Goal: Task Accomplishment & Management: Complete application form

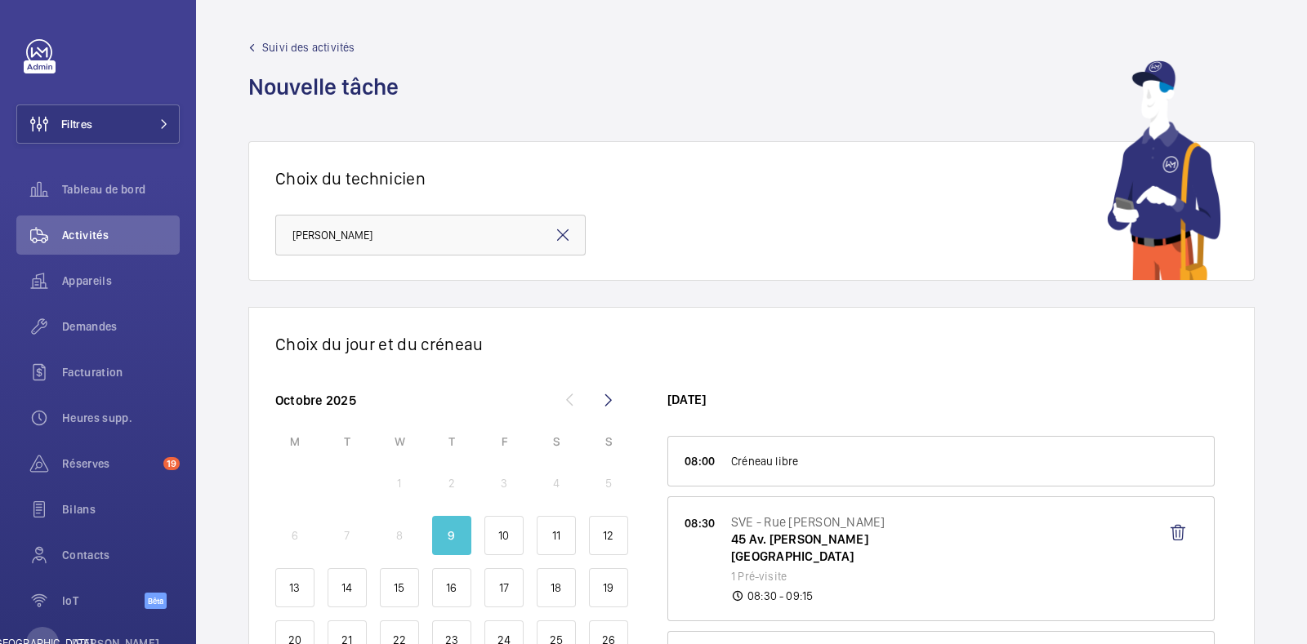
scroll to position [101, 0]
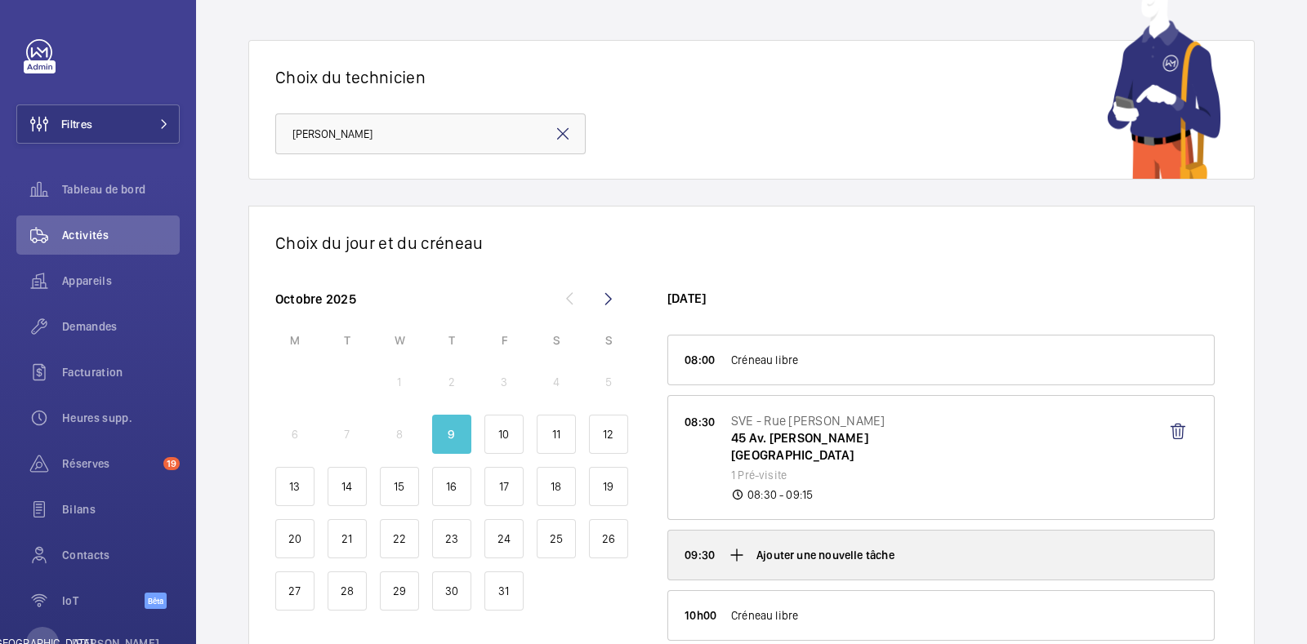
click at [878, 568] on div "Ajouter une nouvelle tâche" at bounding box center [941, 555] width 546 height 49
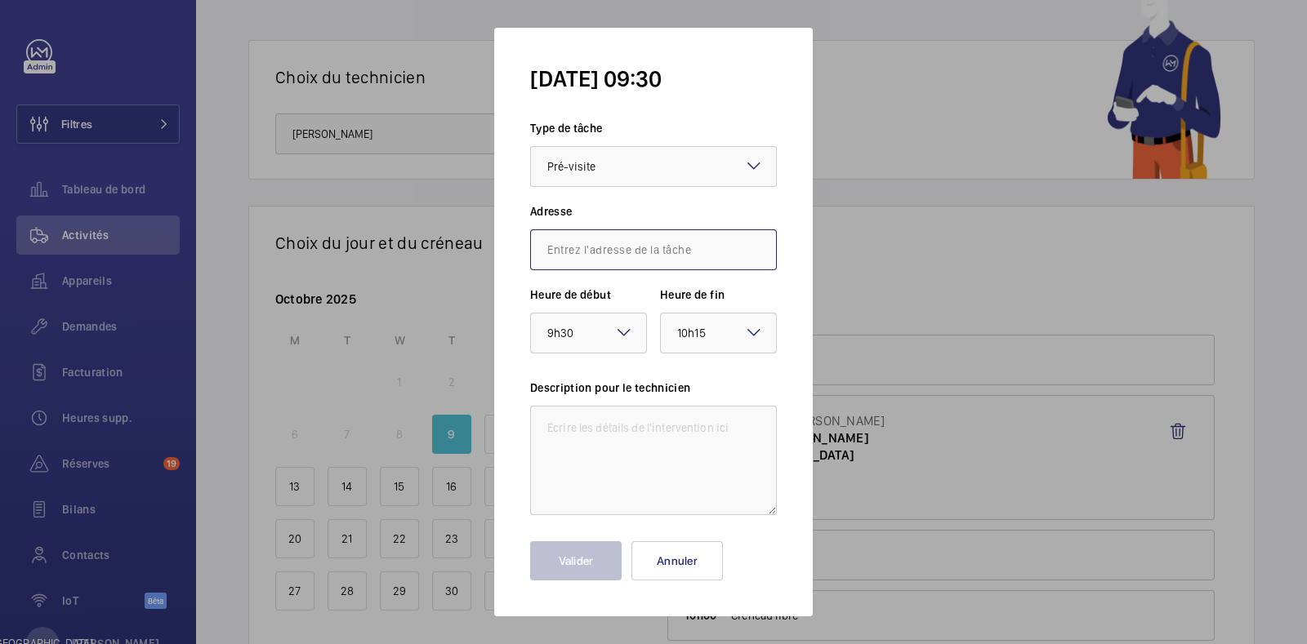
click at [584, 255] on input "text" at bounding box center [653, 250] width 247 height 41
paste input "[STREET_ADDRESS]"
type input "[STREET_ADDRESS]"
click at [761, 248] on mat-icon at bounding box center [754, 250] width 20 height 20
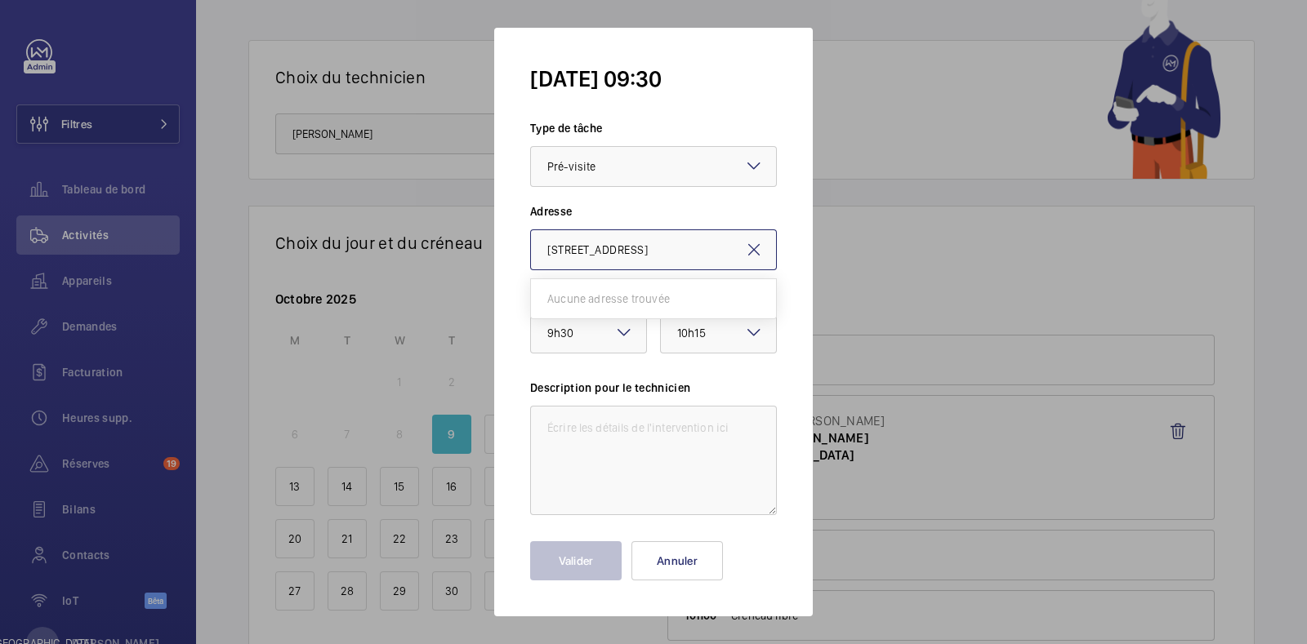
scroll to position [0, 0]
click at [618, 247] on input "text" at bounding box center [653, 250] width 247 height 41
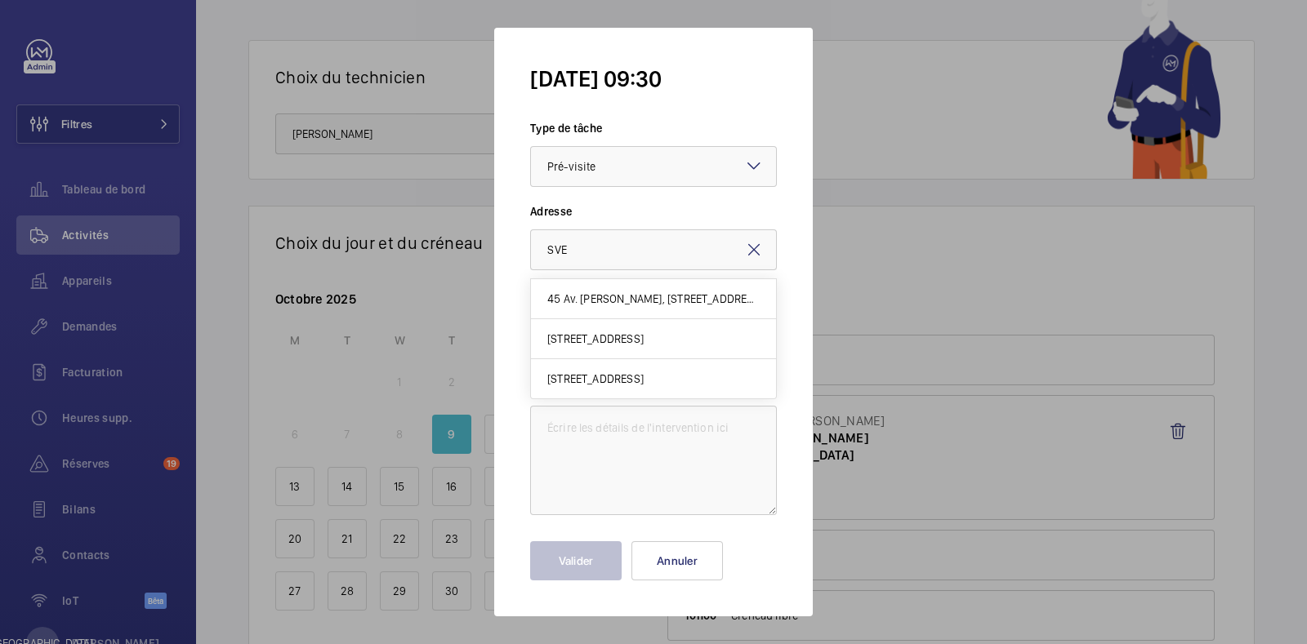
click at [631, 377] on font "[STREET_ADDRESS]" at bounding box center [595, 378] width 96 height 13
type input "[STREET_ADDRESS]"
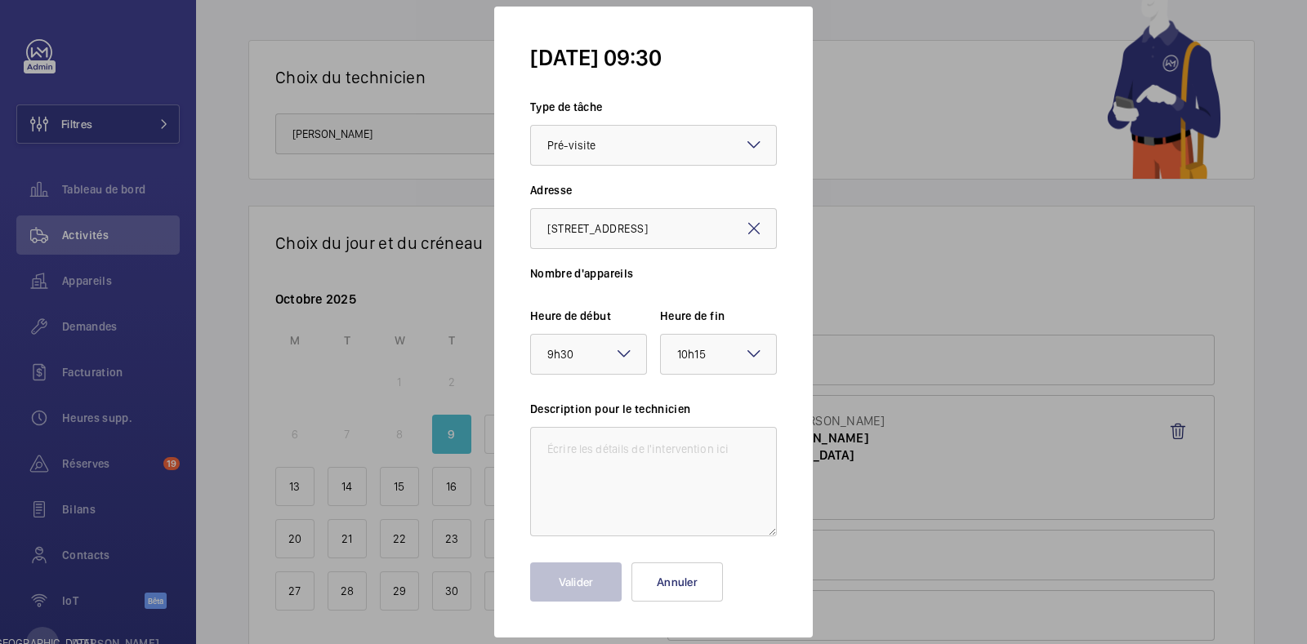
click at [623, 276] on font "Nombre d'appareils" at bounding box center [581, 273] width 103 height 13
click at [923, 418] on div at bounding box center [653, 322] width 1307 height 644
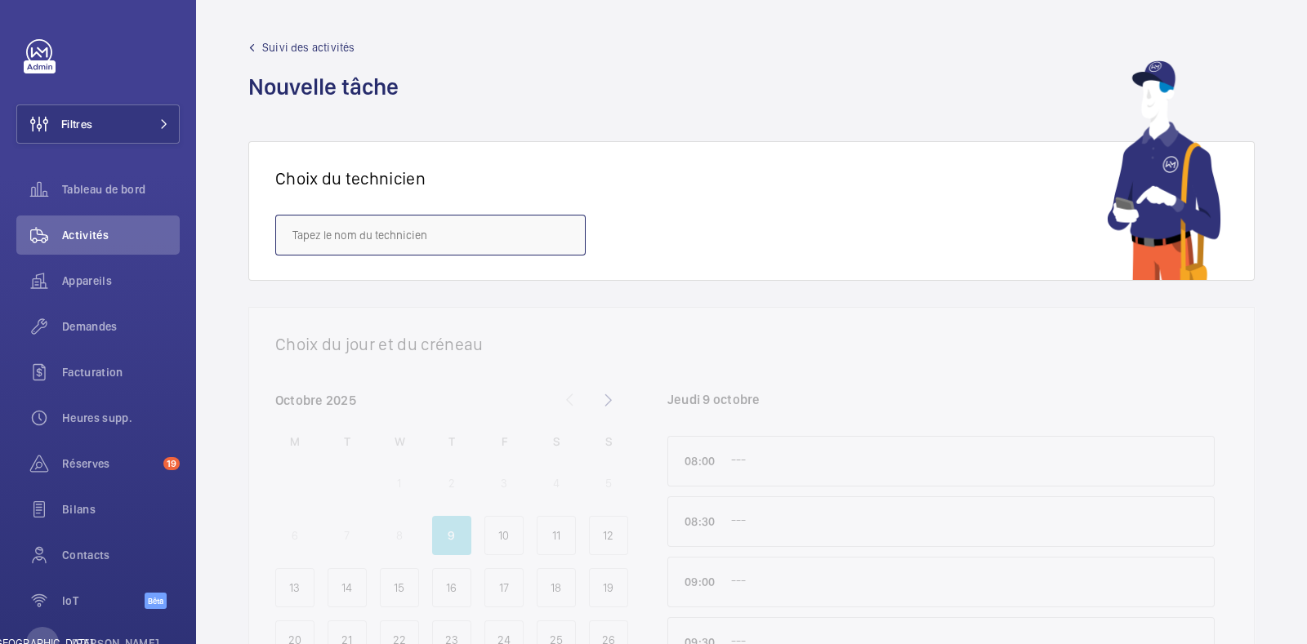
click at [498, 230] on input "text" at bounding box center [430, 235] width 310 height 41
click at [396, 283] on mat-option "[PERSON_NAME]" at bounding box center [430, 284] width 309 height 39
type input "[PERSON_NAME]"
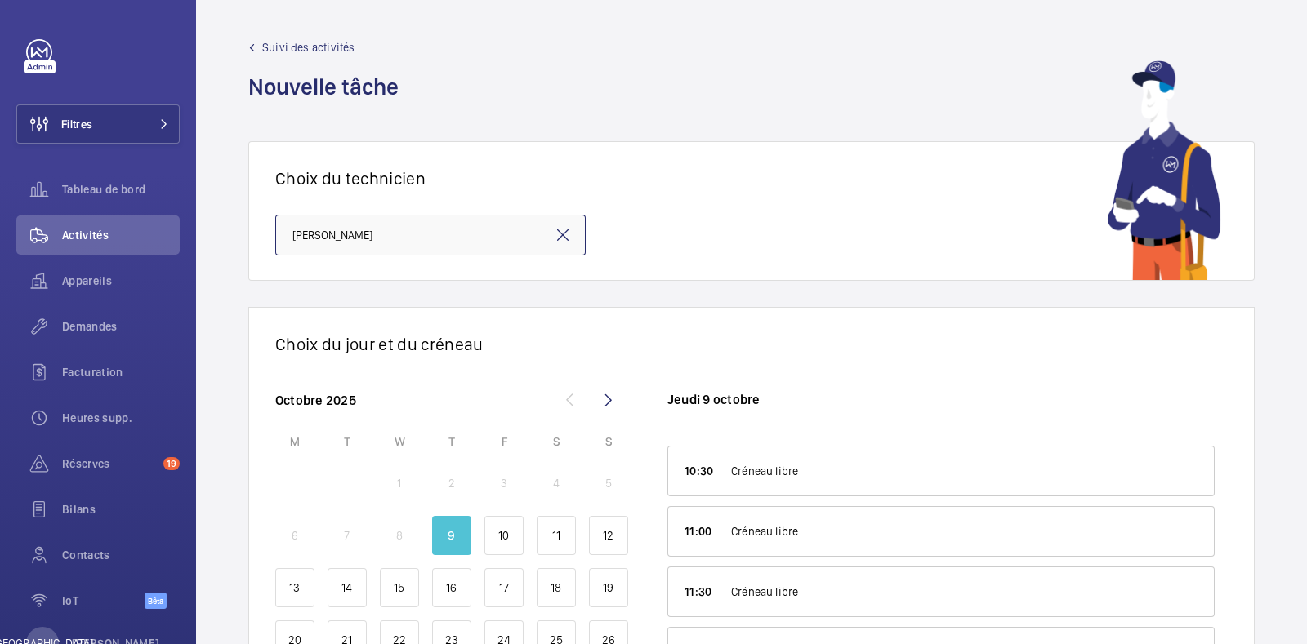
scroll to position [101, 0]
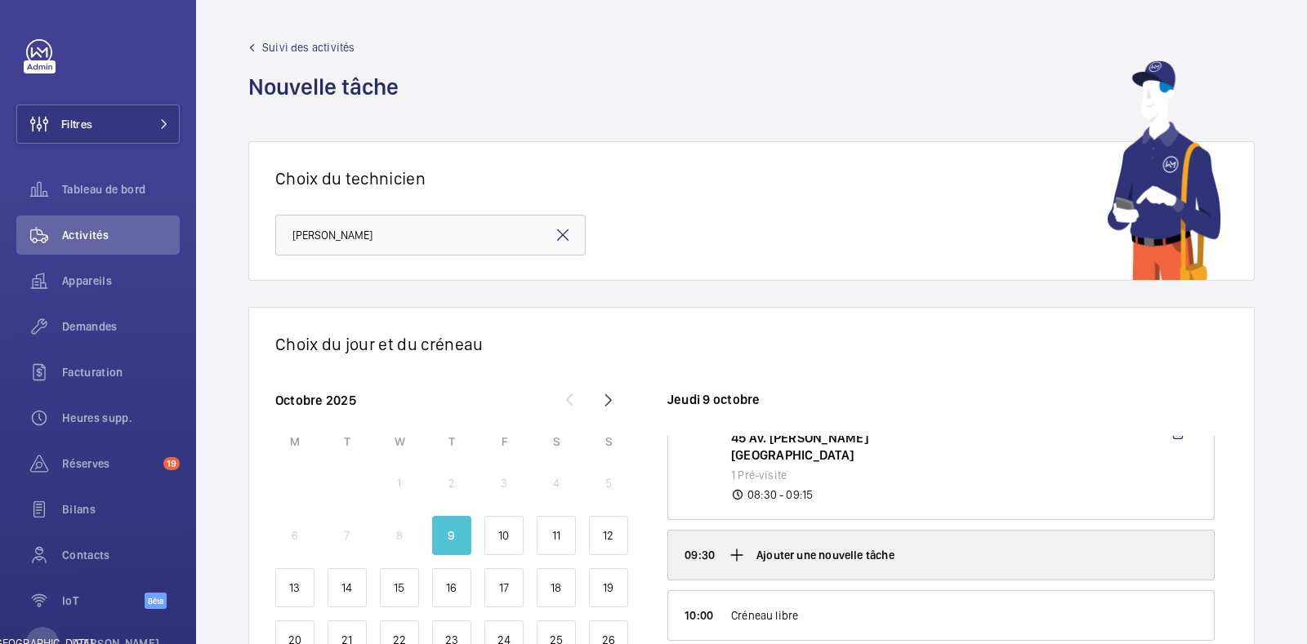
click at [800, 555] on p "Ajouter une nouvelle tâche" at bounding box center [825, 555] width 138 height 16
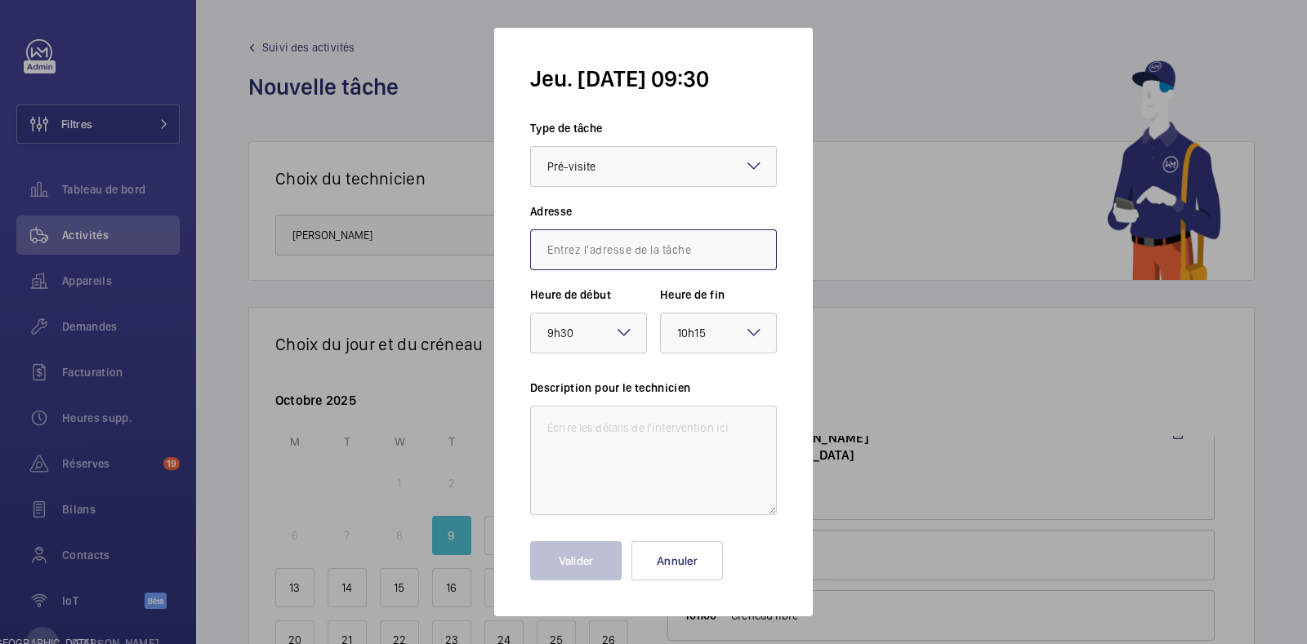
click at [595, 261] on input "text" at bounding box center [653, 250] width 247 height 41
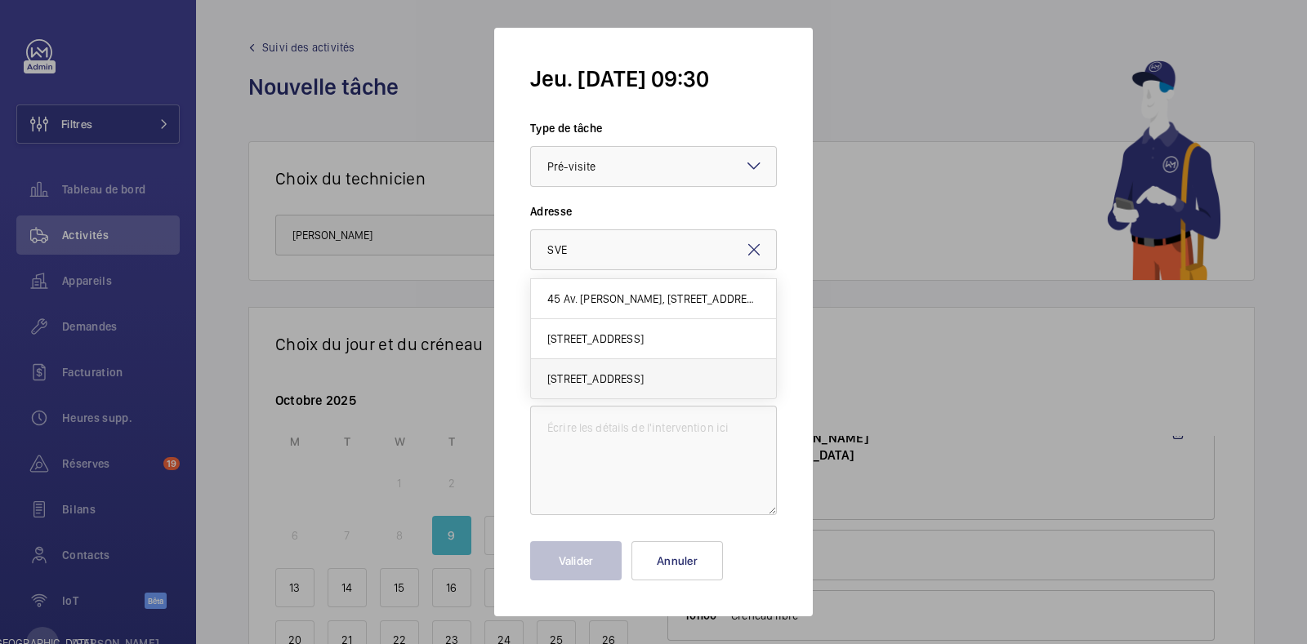
click at [644, 377] on font "[STREET_ADDRESS]" at bounding box center [595, 378] width 96 height 13
type input "[STREET_ADDRESS]"
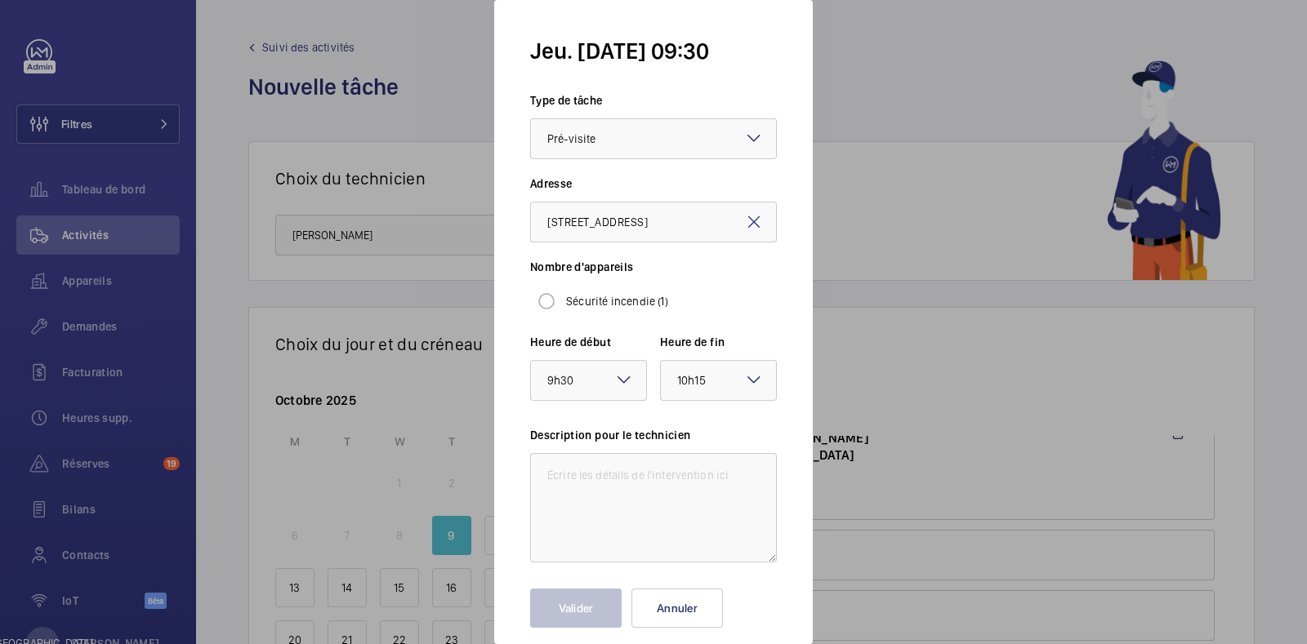
scroll to position [0, 0]
click at [594, 303] on font "Sécurité incendie (1)" at bounding box center [617, 301] width 102 height 13
click at [563, 303] on input "Sécurité incendie (1)" at bounding box center [546, 301] width 33 height 33
radio input "true"
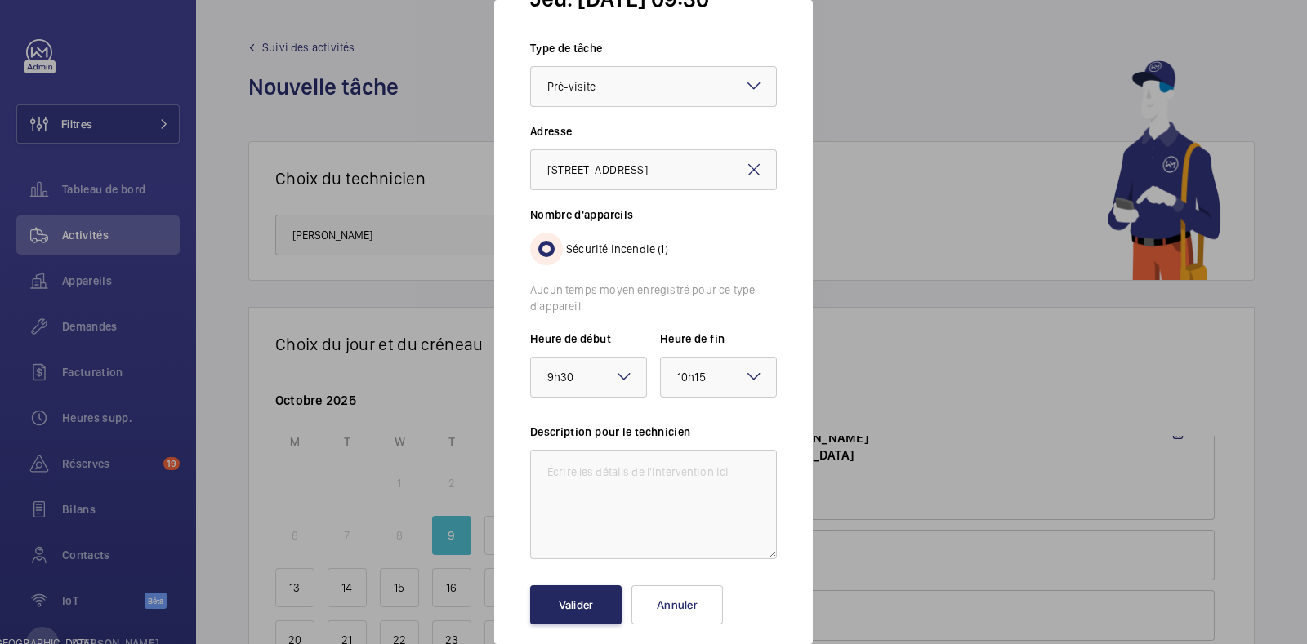
scroll to position [68, 0]
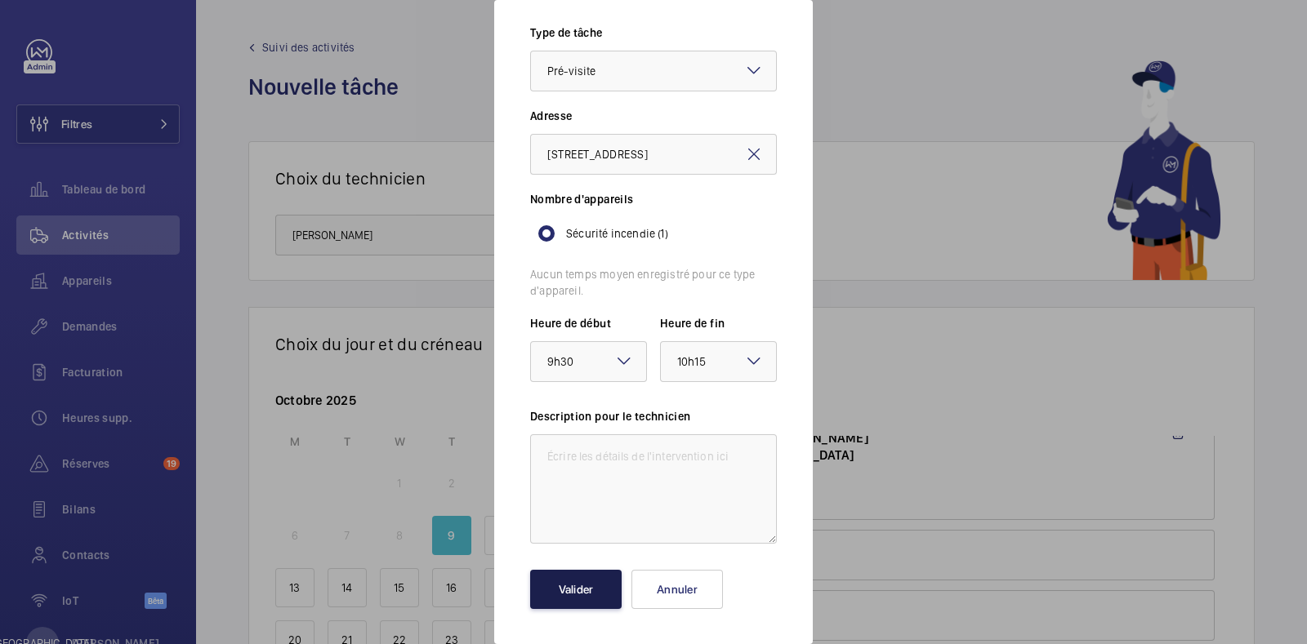
click at [595, 591] on button "Valider" at bounding box center [575, 589] width 91 height 39
